Goal: Task Accomplishment & Management: Manage account settings

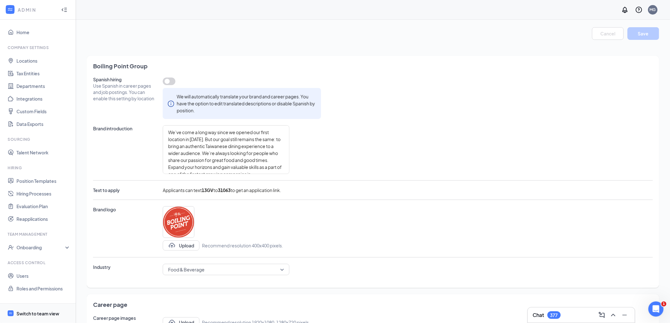
click at [24, 312] on div "Switch to team view" at bounding box center [37, 314] width 43 height 6
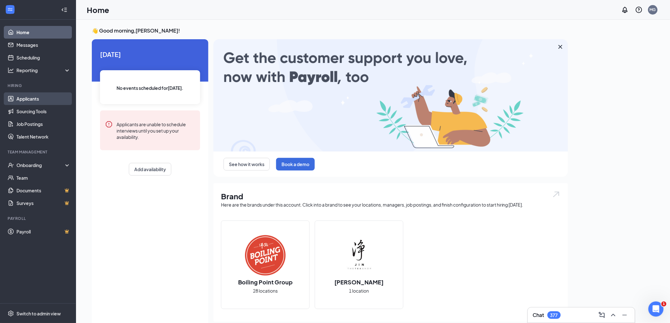
click at [37, 100] on link "Applicants" at bounding box center [43, 99] width 54 height 13
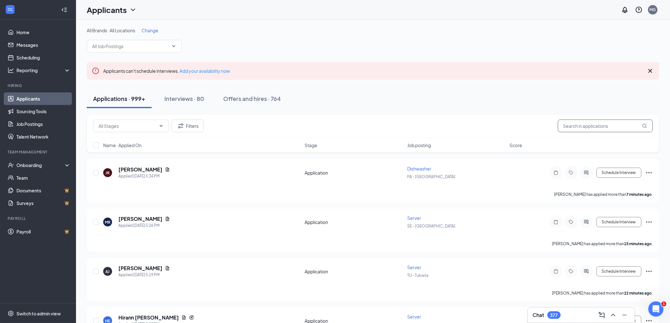
click at [612, 125] on input "text" at bounding box center [605, 126] width 95 height 13
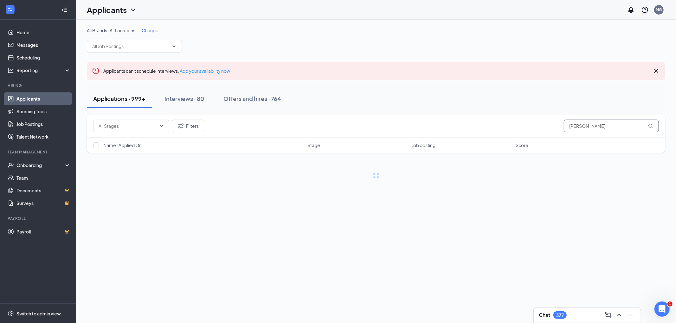
type input "[PERSON_NAME]"
click at [254, 100] on div "Offers and hires · 0 / 764" at bounding box center [272, 99] width 67 height 8
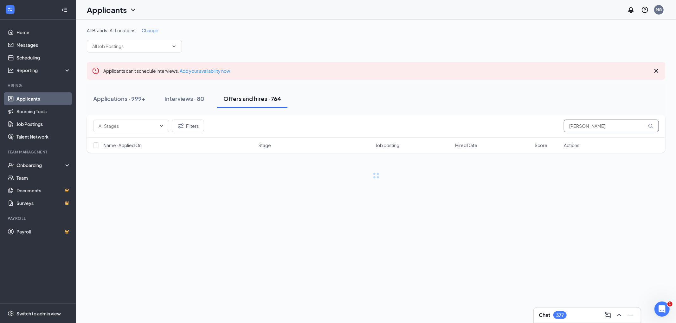
click at [619, 127] on input "[PERSON_NAME]" at bounding box center [611, 126] width 95 height 13
drag, startPoint x: 619, startPoint y: 127, endPoint x: 507, endPoint y: 146, distance: 112.8
click at [507, 146] on div "Filters [PERSON_NAME] Name · Applied On Stage Job posting Hired Date Score Acti…" at bounding box center [376, 134] width 578 height 38
type input "[PERSON_NAME]"
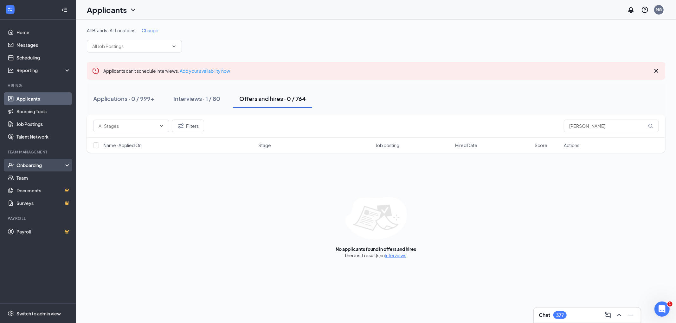
click at [28, 167] on div "Onboarding" at bounding box center [40, 165] width 49 height 6
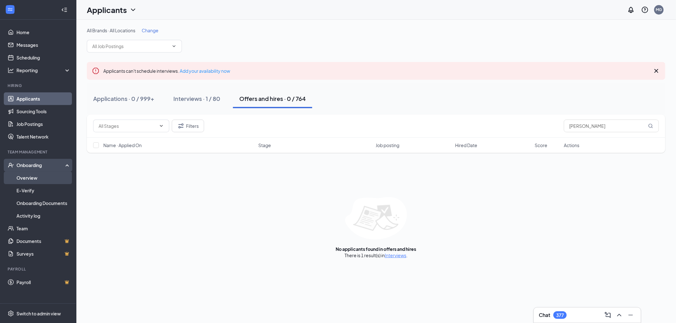
click at [52, 180] on link "Overview" at bounding box center [43, 178] width 54 height 13
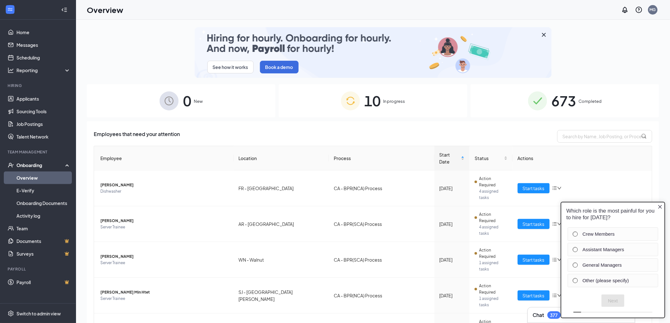
click at [391, 97] on div "10 In progress" at bounding box center [373, 100] width 189 height 33
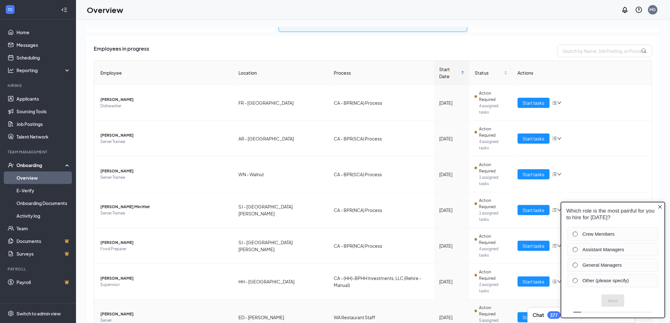
scroll to position [93, 0]
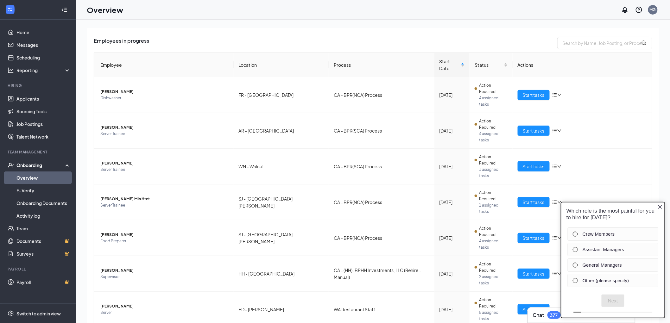
click at [658, 206] on icon "Close button" at bounding box center [660, 206] width 5 height 5
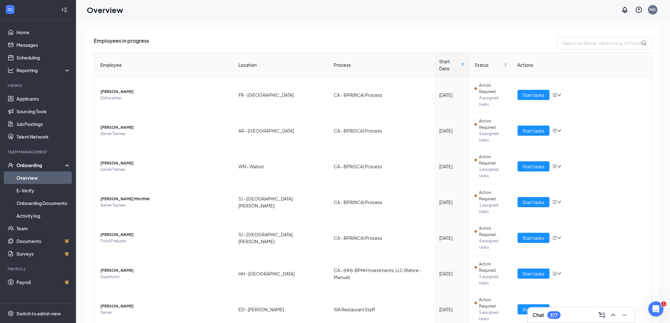
scroll to position [0, 0]
click at [43, 100] on link "Applicants" at bounding box center [43, 99] width 54 height 13
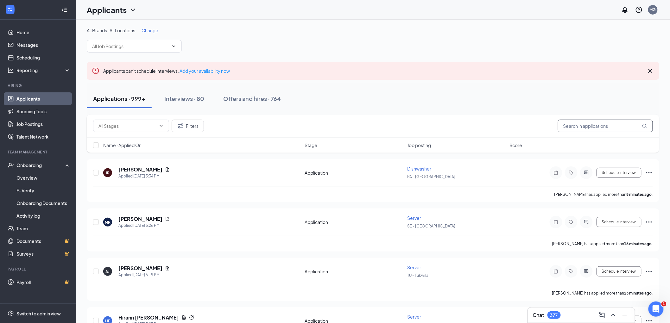
click at [579, 125] on input "text" at bounding box center [605, 126] width 95 height 13
type input "c"
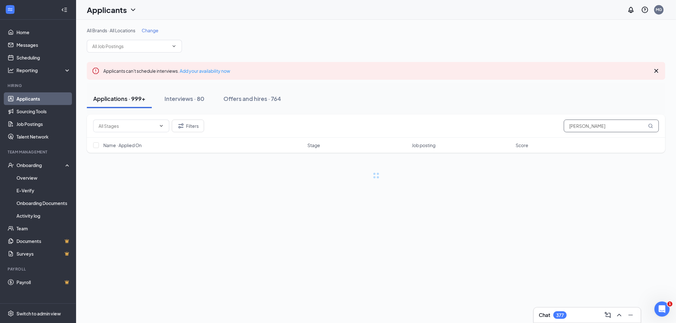
type input "[PERSON_NAME]"
click at [187, 101] on div "Interviews · 1 / 80" at bounding box center [196, 99] width 47 height 8
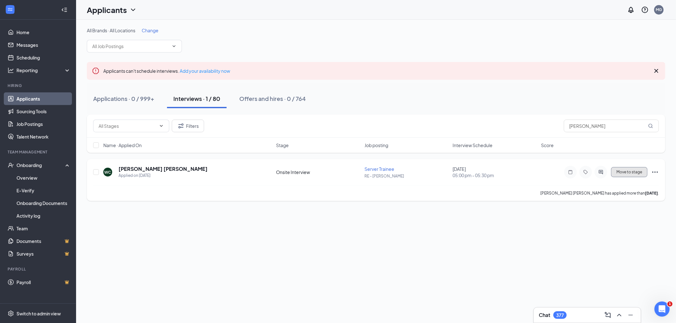
click at [633, 173] on span "Move to stage" at bounding box center [629, 172] width 26 height 4
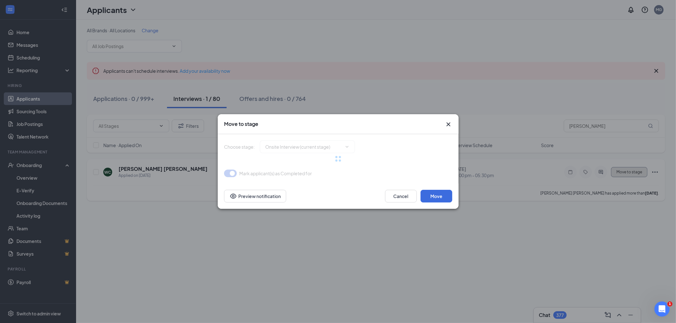
type input "Hiring Complete (final stage)"
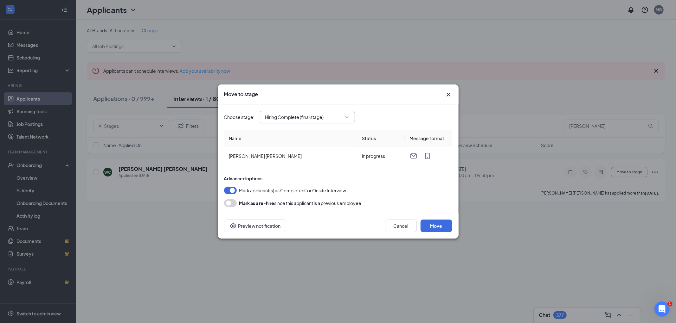
click at [314, 116] on input "Hiring Complete (final stage)" at bounding box center [303, 117] width 77 height 7
click at [431, 226] on button "Move" at bounding box center [436, 226] width 32 height 13
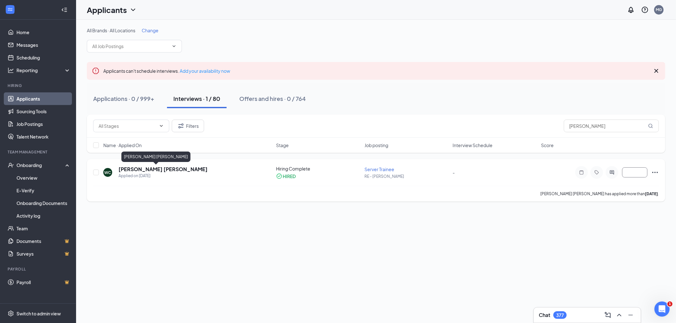
click at [148, 167] on h5 "[PERSON_NAME] [PERSON_NAME]" at bounding box center [162, 169] width 89 height 7
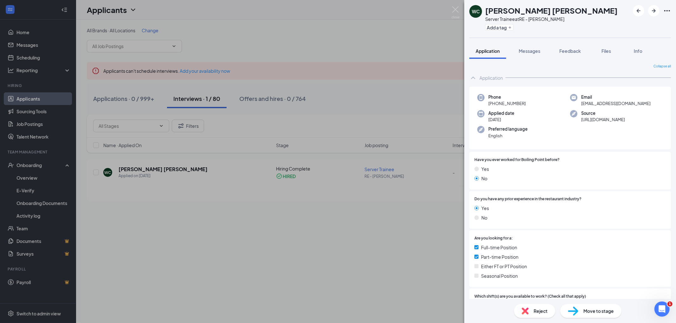
click at [256, 292] on div "[PERSON_NAME] [PERSON_NAME] Server Trainee at RE - [PERSON_NAME] Add a tag Appl…" at bounding box center [338, 161] width 676 height 323
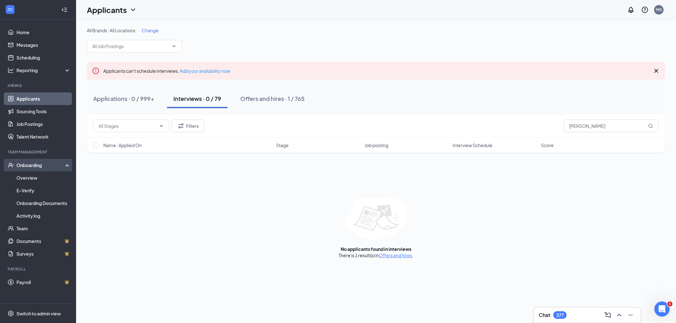
click at [18, 167] on div "Onboarding" at bounding box center [40, 165] width 49 height 6
click at [23, 164] on div "Onboarding" at bounding box center [40, 165] width 49 height 6
click at [23, 179] on link "Overview" at bounding box center [43, 178] width 54 height 13
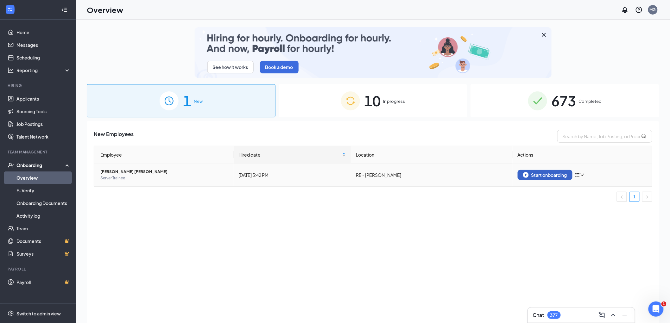
click at [562, 174] on div "Start onboarding" at bounding box center [545, 175] width 44 height 6
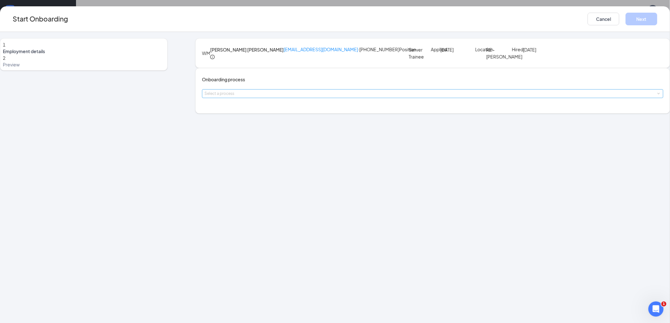
click at [265, 97] on div "Select a process" at bounding box center [432, 94] width 454 height 6
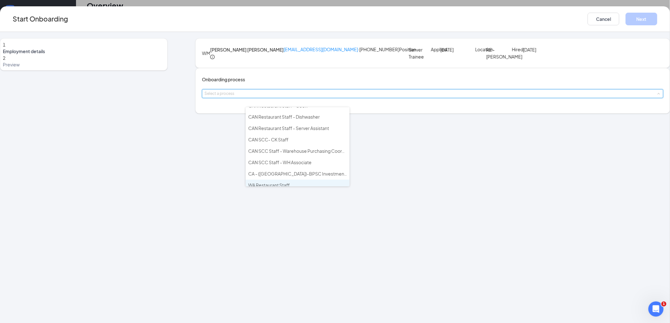
click at [277, 180] on li "WA Restaurant Staff" at bounding box center [298, 185] width 104 height 11
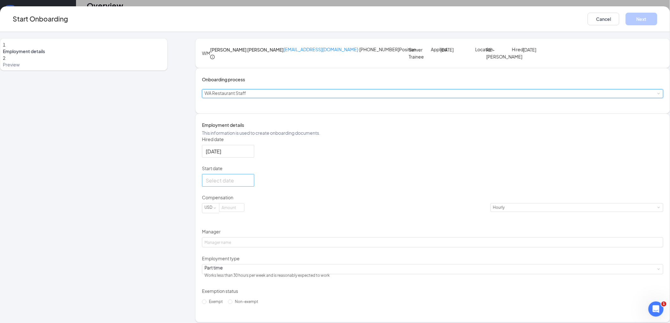
click at [251, 185] on div at bounding box center [228, 181] width 45 height 8
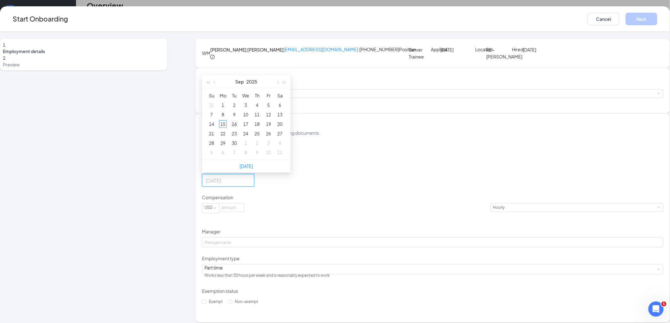
type input "[DATE]"
click at [238, 128] on div "16" at bounding box center [235, 124] width 8 height 8
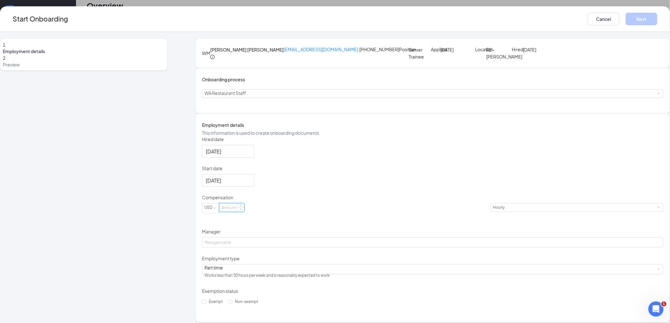
click at [244, 212] on input at bounding box center [232, 208] width 25 height 8
type input "19.25"
click at [430, 274] on div "Hired date [DATE] Start date [DATE] [DATE] Su Mo Tu We Th Fr Sa 31 1 2 3 4 5 6 …" at bounding box center [433, 221] width 462 height 171
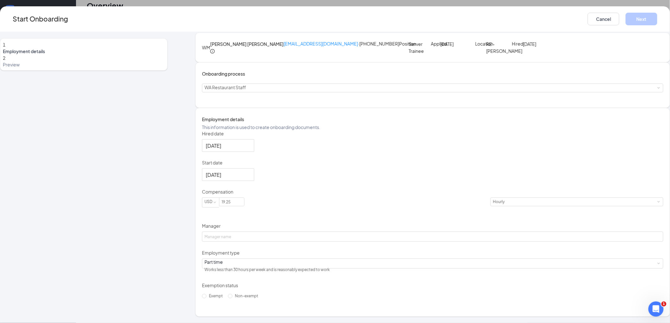
scroll to position [48, 0]
click at [331, 236] on input "Manager" at bounding box center [433, 237] width 462 height 10
type input "[PERSON_NAME]"
click at [261, 300] on label "Non-exempt" at bounding box center [244, 296] width 33 height 10
click at [233, 299] on input "Non-exempt" at bounding box center [230, 296] width 4 height 4
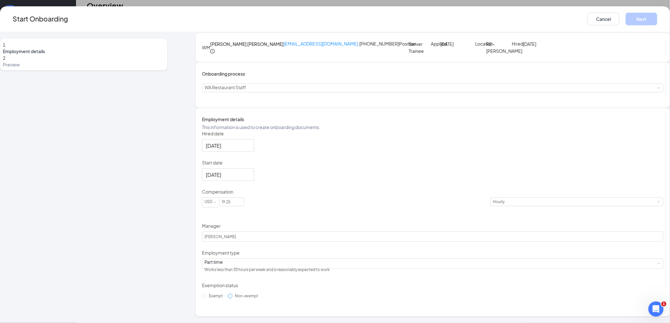
radio input "true"
click at [626, 18] on button "Next" at bounding box center [642, 19] width 32 height 13
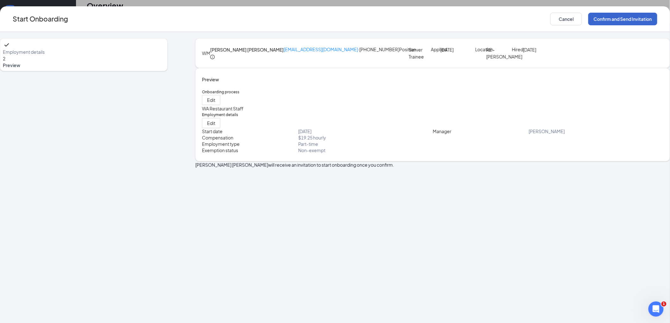
scroll to position [0, 0]
click at [589, 18] on button "Confirm and Send Invitation" at bounding box center [623, 19] width 69 height 13
